Goal: Task Accomplishment & Management: Manage account settings

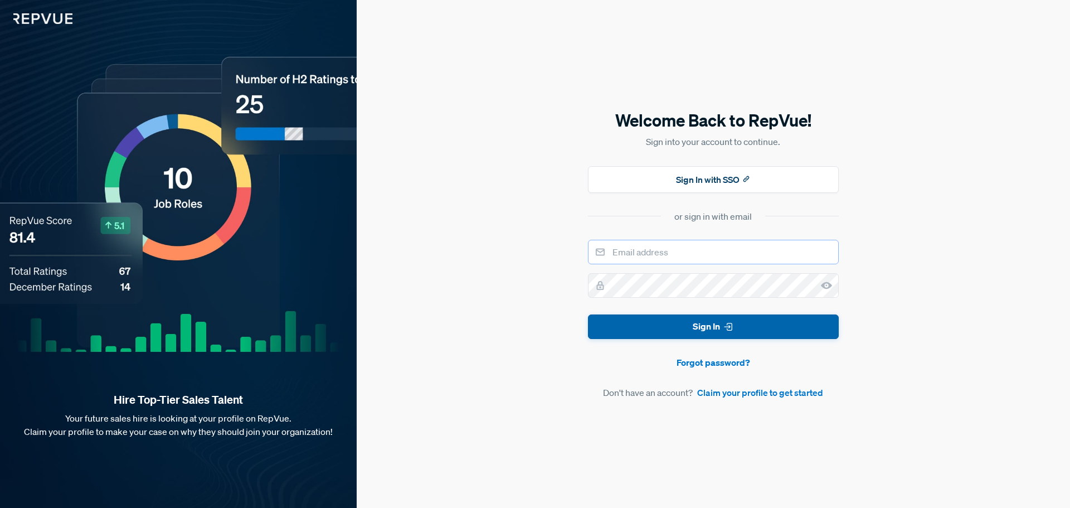
type input "[EMAIL_ADDRESS][PERSON_NAME][DOMAIN_NAME]"
click at [677, 325] on button "Sign In" at bounding box center [713, 326] width 251 height 25
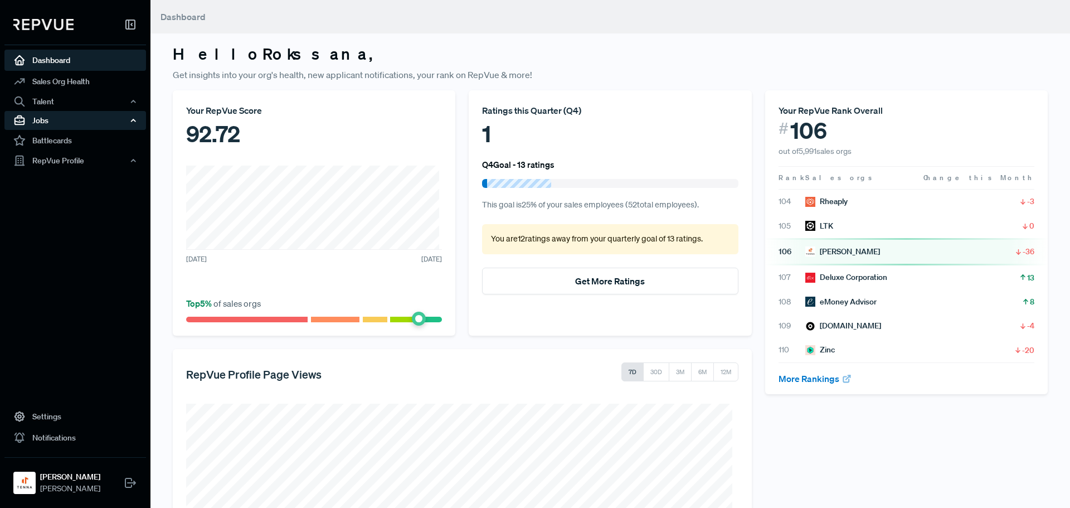
click at [50, 121] on div "Jobs" at bounding box center [75, 120] width 142 height 19
click at [52, 140] on link "Job Listings" at bounding box center [91, 142] width 142 height 18
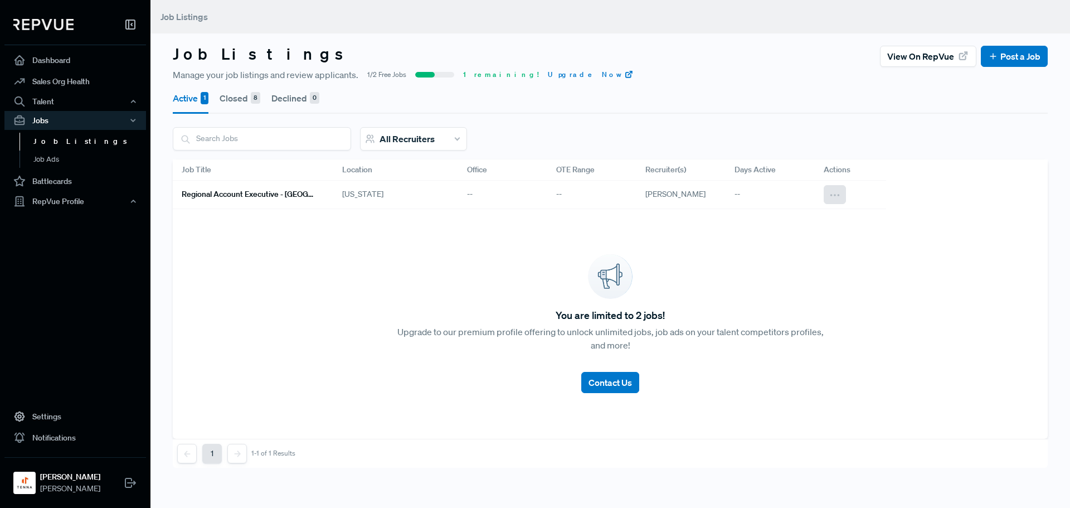
click at [844, 195] on button at bounding box center [835, 194] width 22 height 19
click at [777, 241] on div "Close Job" at bounding box center [791, 248] width 107 height 17
